Goal: Task Accomplishment & Management: Use online tool/utility

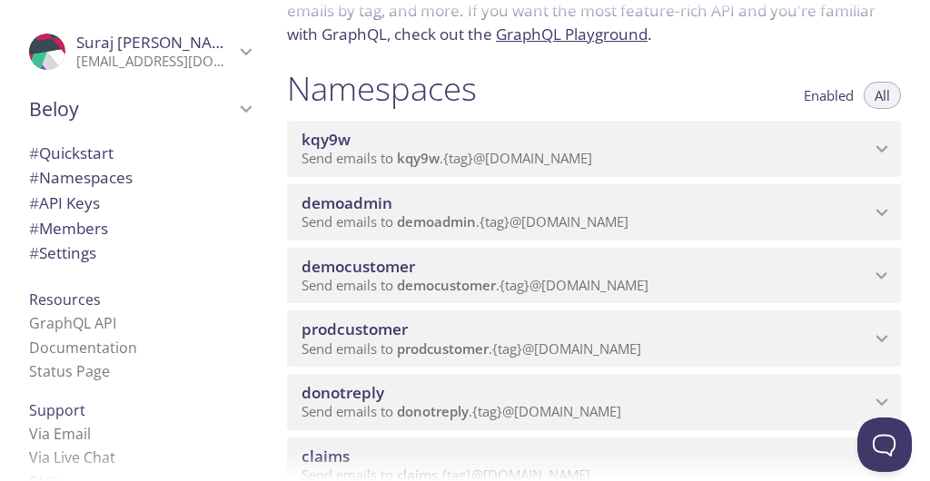
scroll to position [292, 0]
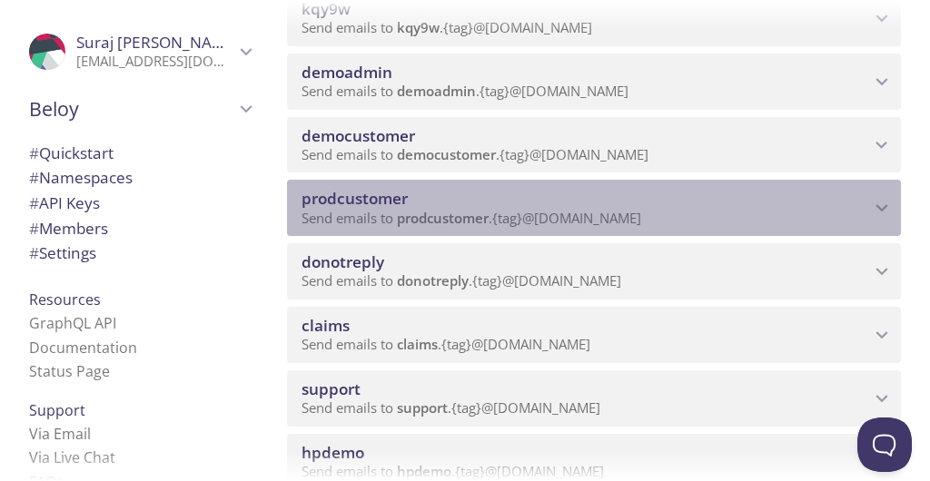
click at [672, 219] on p "Send emails to prodcustomer . {tag} @[DOMAIN_NAME]" at bounding box center [585, 219] width 568 height 18
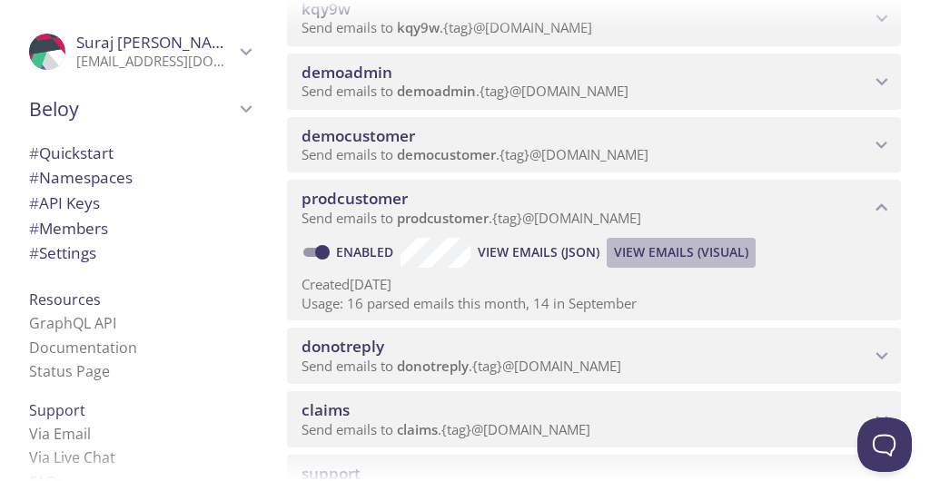
click at [678, 251] on span "View Emails (Visual)" at bounding box center [681, 253] width 134 height 22
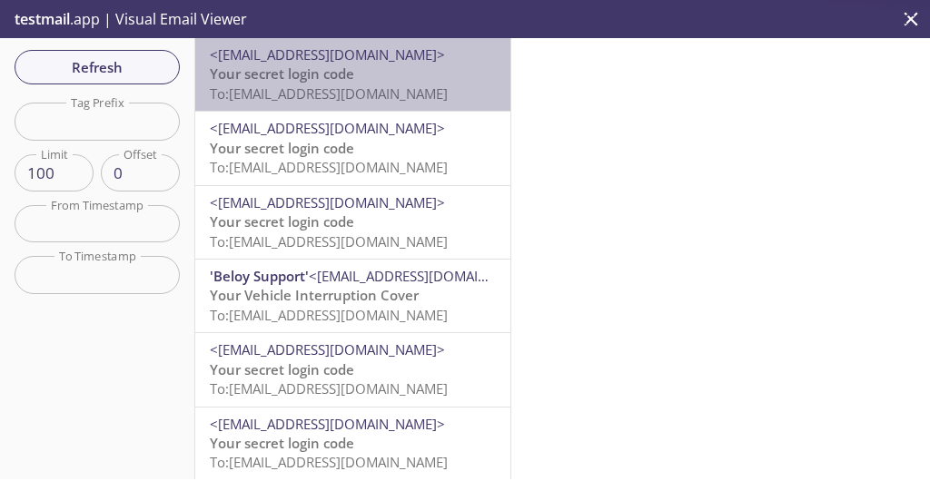
click at [379, 81] on p "Your secret login code To: [EMAIL_ADDRESS][DOMAIN_NAME]" at bounding box center [353, 83] width 286 height 39
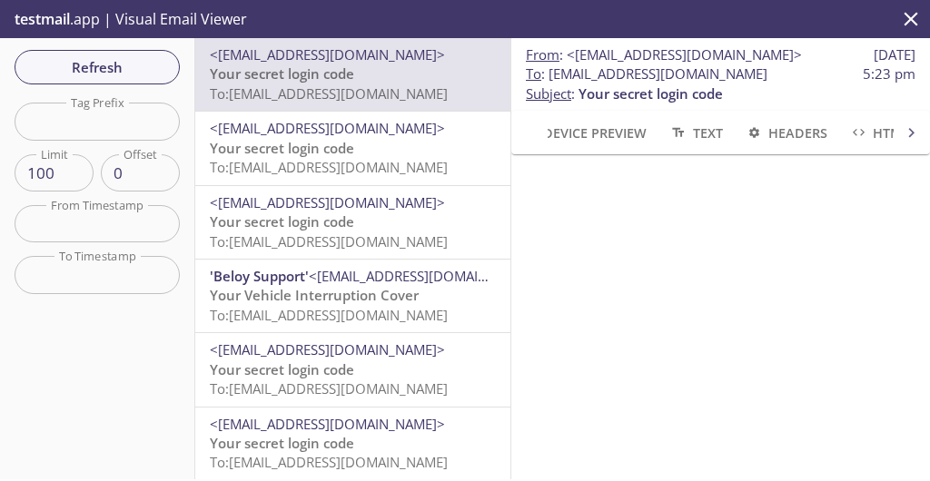
scroll to position [0, 34]
